Goal: Entertainment & Leisure: Consume media (video, audio)

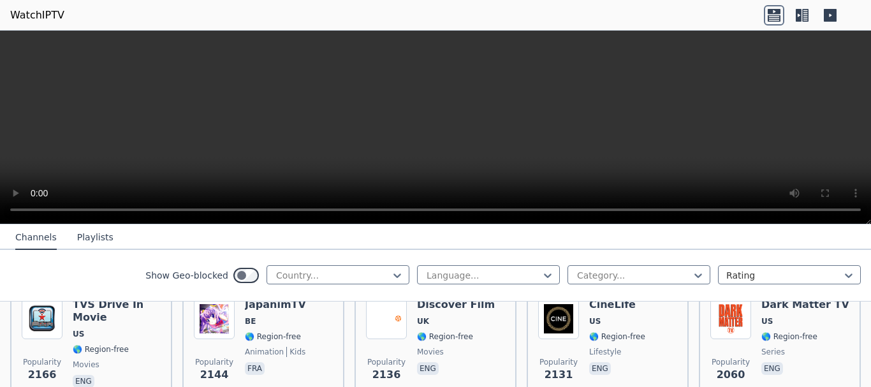
scroll to position [693, 0]
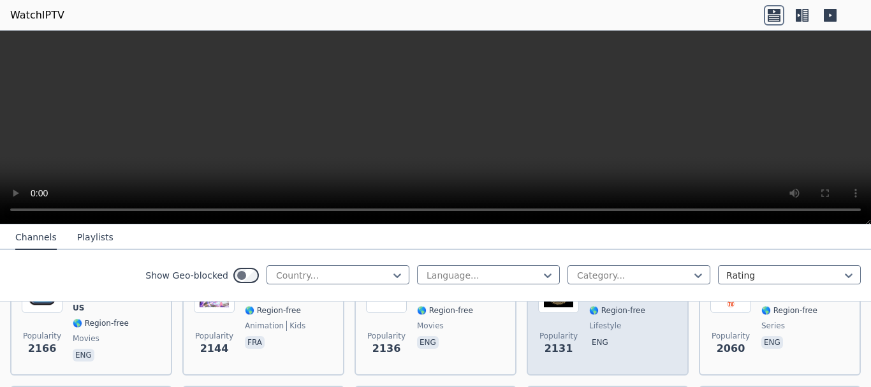
click at [636, 328] on div "Popularity 2131 CineLife [GEOGRAPHIC_DATA] 🌎 Region-free lifestyle eng" at bounding box center [607, 318] width 139 height 92
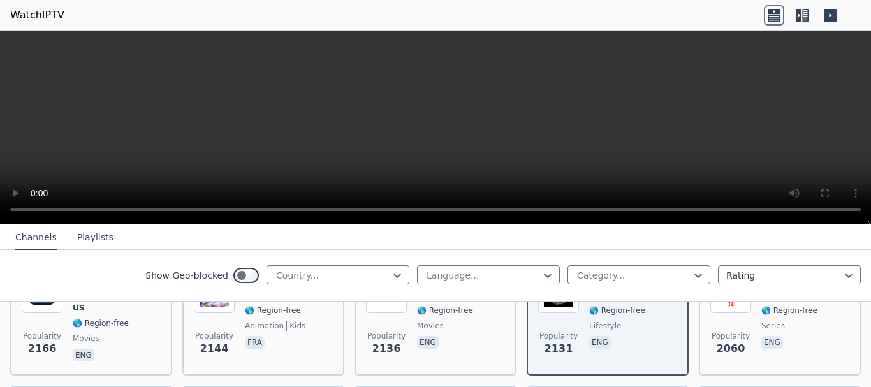
click at [806, 20] on icon at bounding box center [805, 15] width 6 height 13
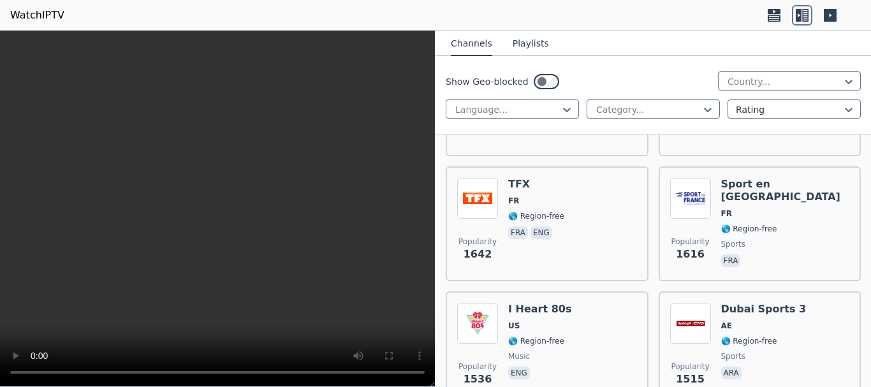
scroll to position [2146, 0]
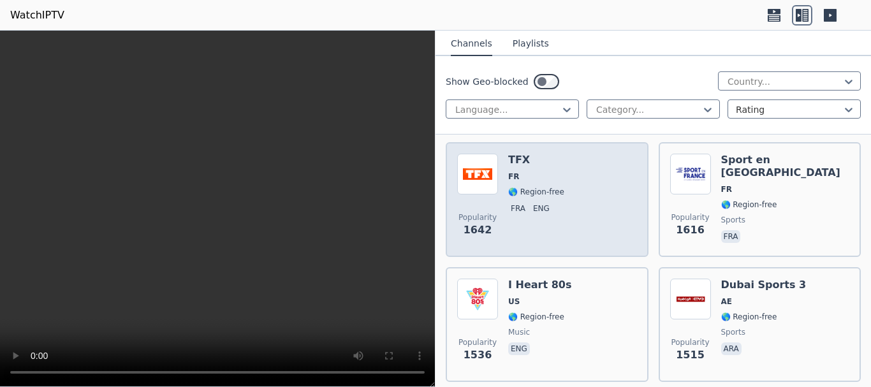
click at [612, 213] on div "Popularity 1642 TFX FR 🌎 Region-free fra eng" at bounding box center [547, 200] width 180 height 92
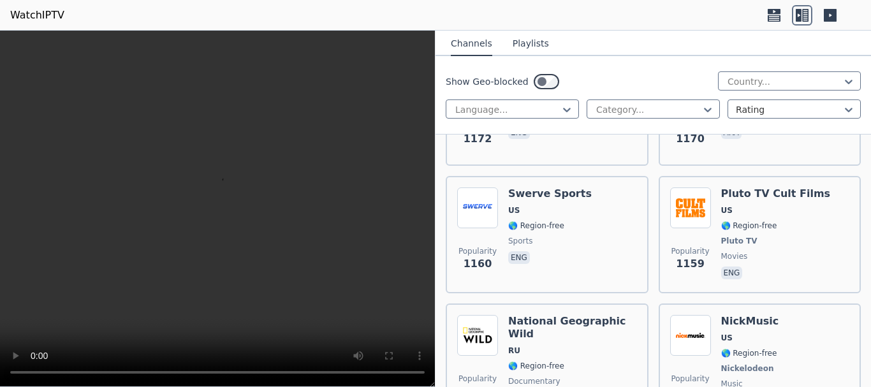
scroll to position [3692, 0]
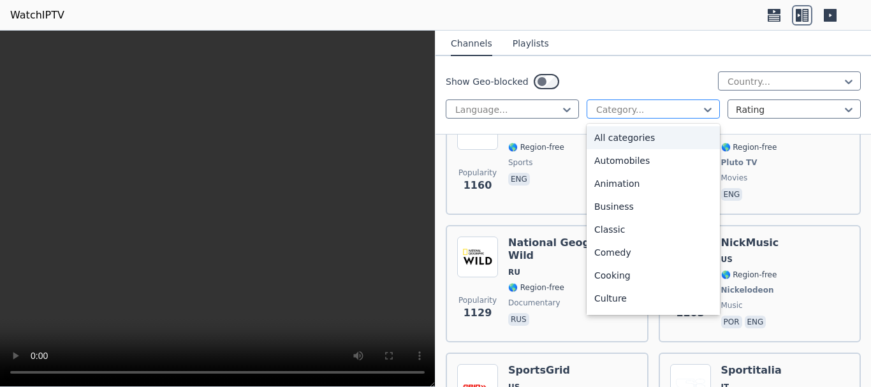
click at [693, 110] on div at bounding box center [648, 109] width 106 height 13
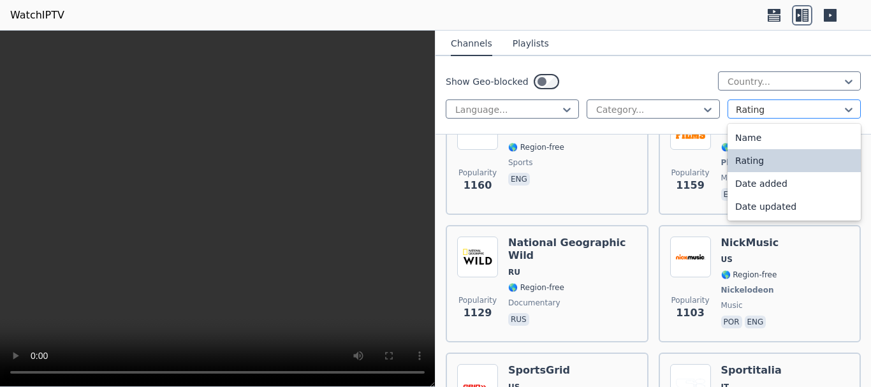
click at [794, 111] on div at bounding box center [789, 109] width 106 height 13
click at [704, 108] on icon at bounding box center [708, 110] width 8 height 4
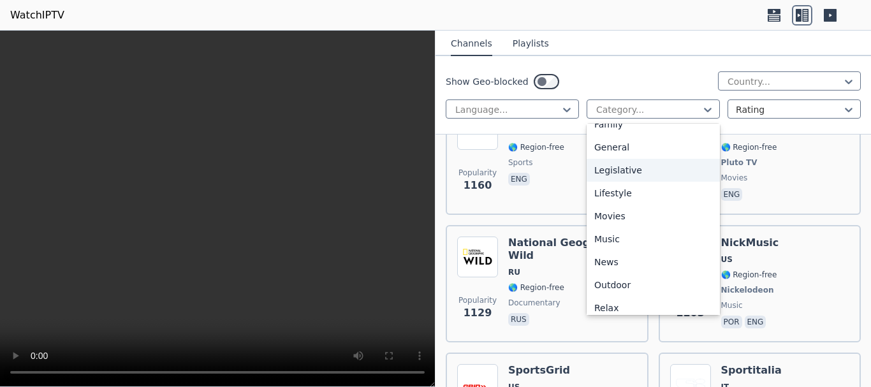
scroll to position [298, 0]
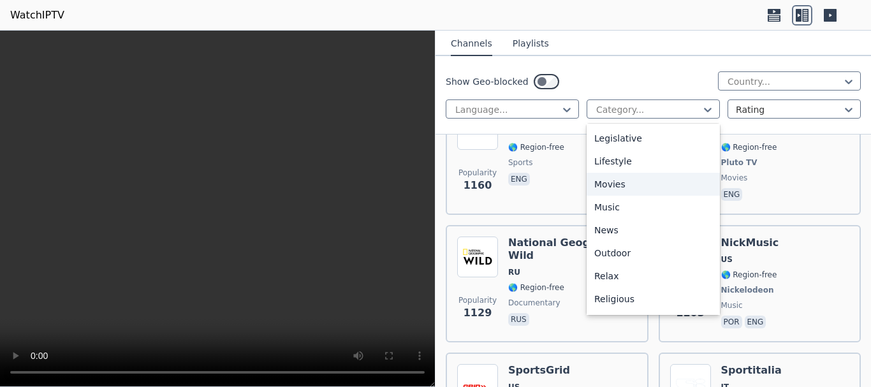
click at [655, 178] on div "Movies" at bounding box center [652, 184] width 133 height 23
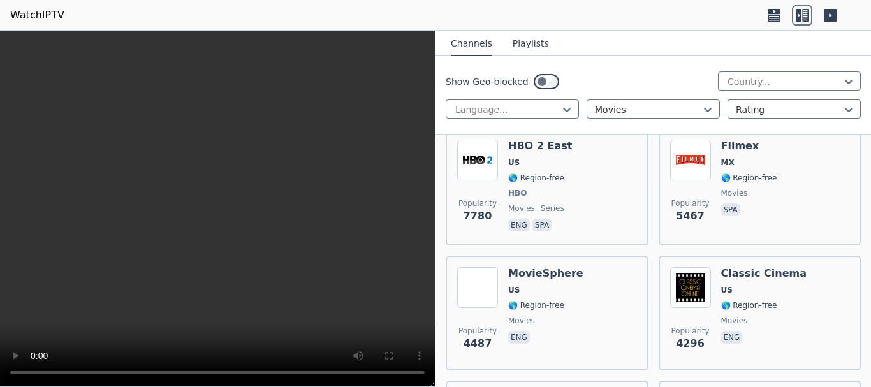
scroll to position [157, 0]
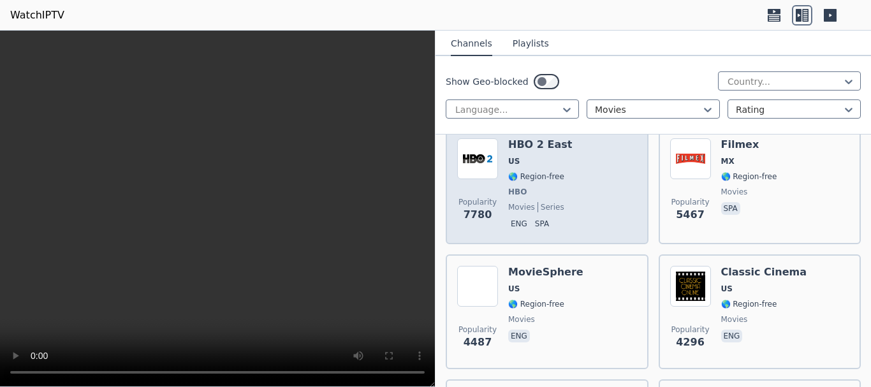
click at [588, 176] on div "Popularity 7780 HBO 2 East US 🌎 Region-free HBO movies series eng spa" at bounding box center [547, 185] width 180 height 94
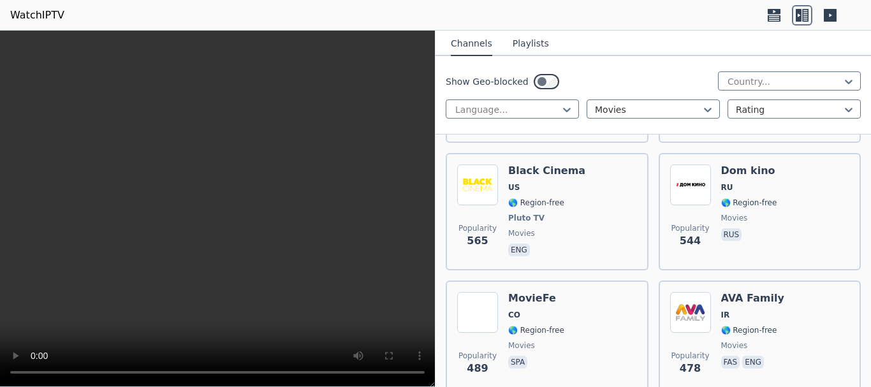
scroll to position [1583, 0]
